Goal: Information Seeking & Learning: Understand process/instructions

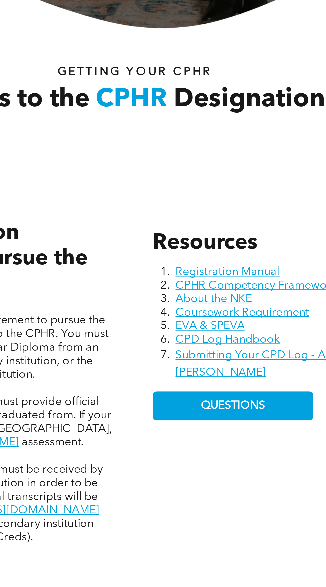
scroll to position [52, 0]
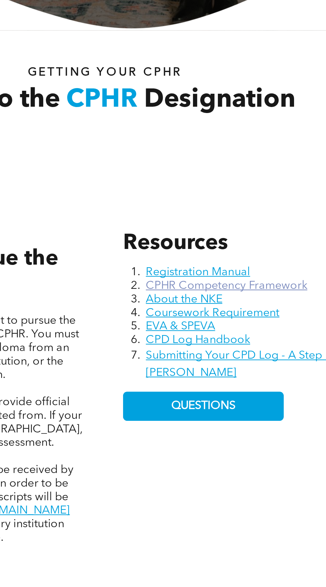
click at [252, 282] on link "CPHR Competency Framework" at bounding box center [219, 280] width 75 height 5
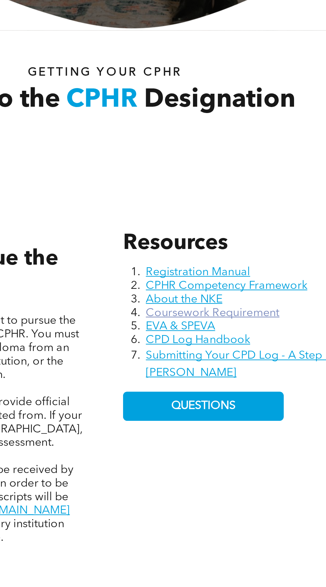
click at [241, 293] on link "Coursework Requirement" at bounding box center [213, 293] width 62 height 5
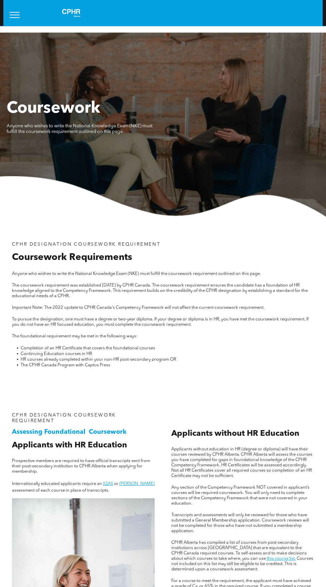
click at [100, 426] on div "Assessing Foundational Coursework CPHR DESIGNATION COURSEWORK REQUIREMENT Appli…" at bounding box center [83, 569] width 153 height 325
click at [17, 12] on span "menu" at bounding box center [15, 12] width 10 height 1
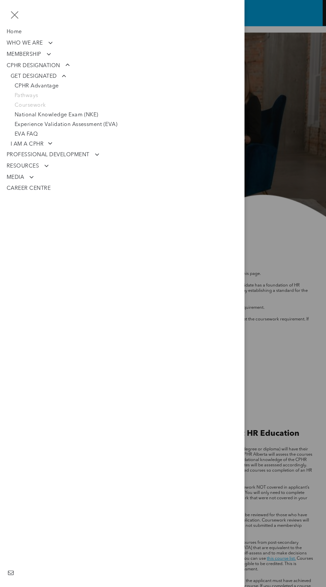
click at [33, 99] on link "Pathways" at bounding box center [124, 96] width 227 height 10
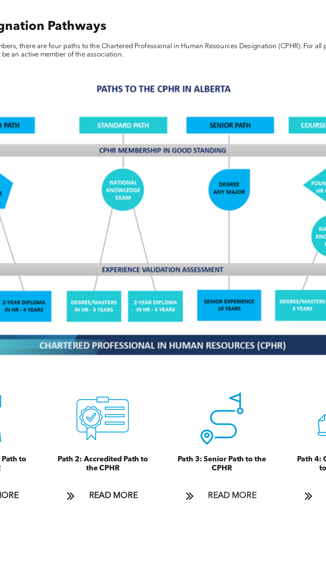
scroll to position [349, 0]
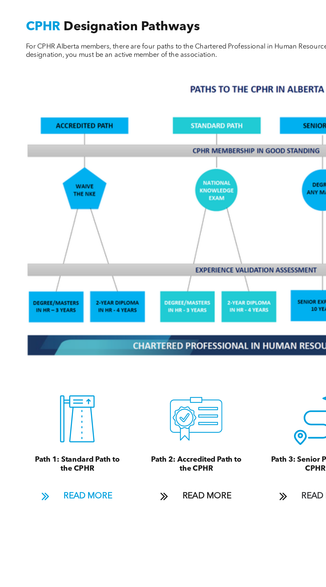
click at [48, 415] on span "READ MORE" at bounding box center [57, 414] width 36 height 13
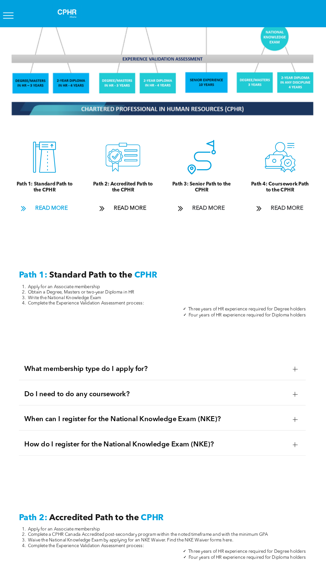
scroll to position [561, 0]
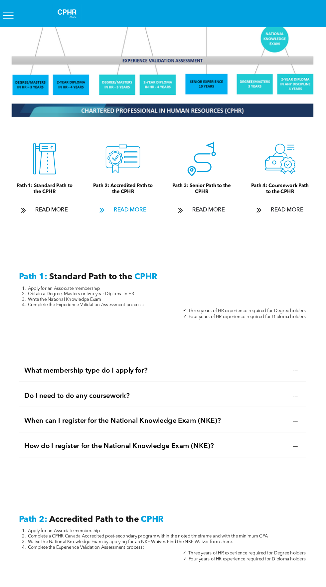
click at [143, 197] on span "READ MORE" at bounding box center [132, 202] width 36 height 13
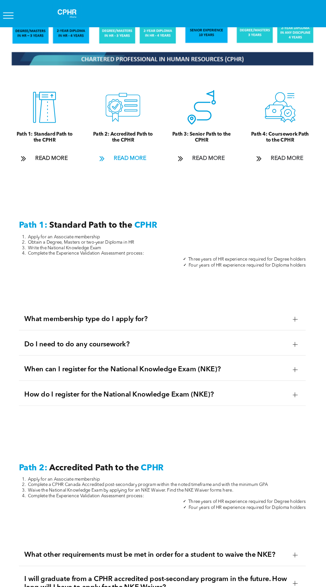
scroll to position [607, 0]
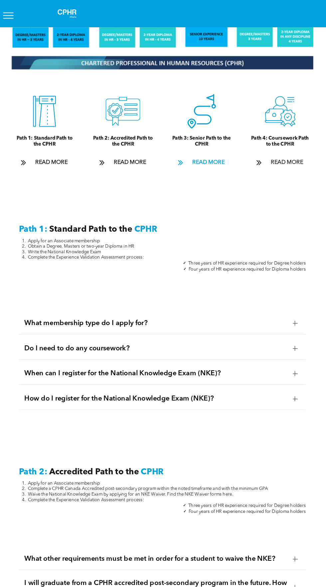
click at [213, 156] on span "READ MORE" at bounding box center [208, 156] width 36 height 13
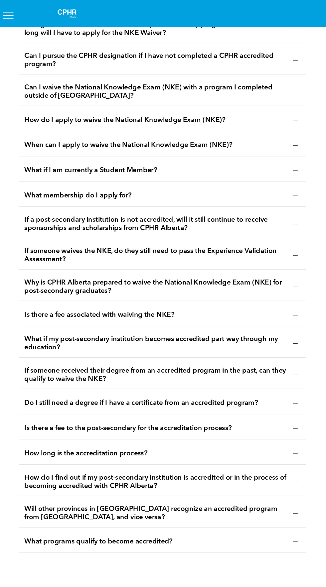
click at [209, 238] on span "If someone waives the NKE, do they still need to pass the Experience Validation…" at bounding box center [156, 246] width 253 height 16
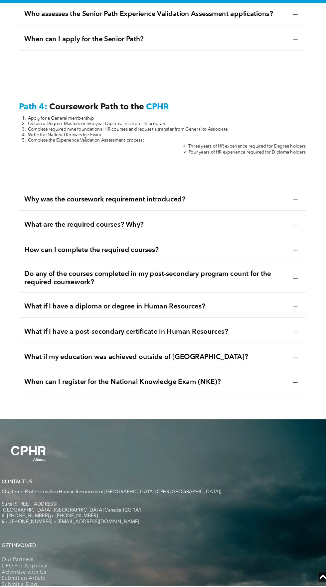
scroll to position [1996, 0]
